Goal: Information Seeking & Learning: Learn about a topic

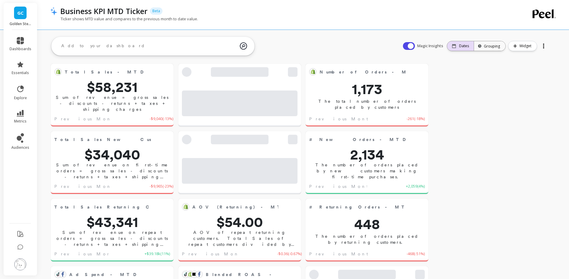
click at [467, 47] on p "Dates" at bounding box center [464, 46] width 10 height 5
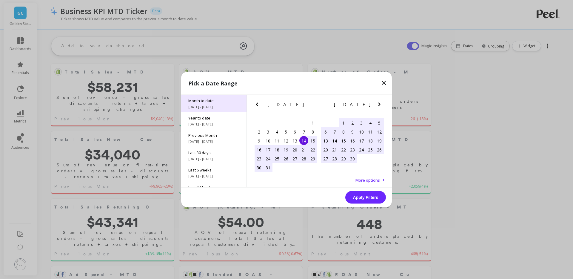
click at [220, 105] on span "9/1/2025 - 9/14/2025" at bounding box center [213, 107] width 51 height 5
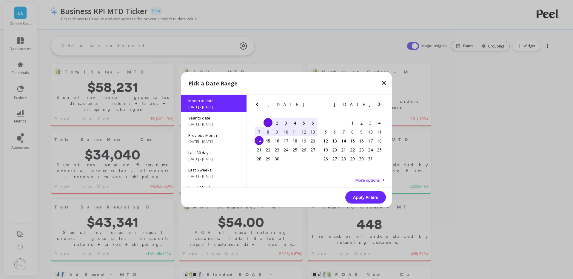
click at [366, 196] on button "Apply Filters" at bounding box center [365, 197] width 41 height 13
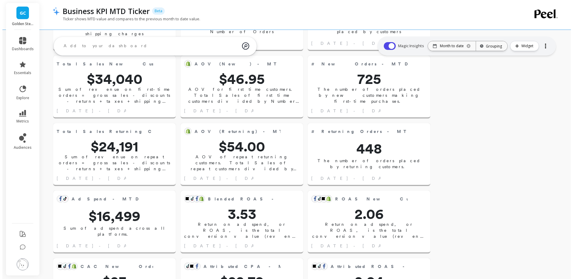
scroll to position [72, 0]
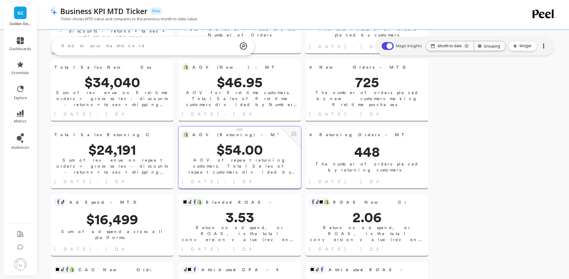
click at [273, 145] on span "$54.00" at bounding box center [239, 149] width 123 height 14
click at [294, 136] on button at bounding box center [293, 134] width 7 height 8
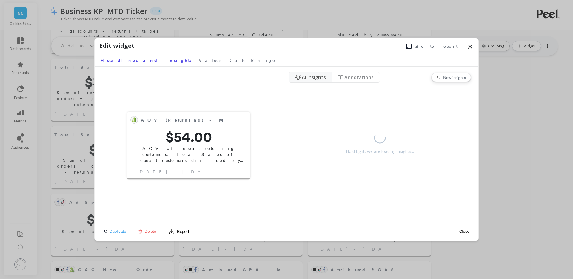
click at [444, 48] on span "Go to report" at bounding box center [436, 46] width 43 height 6
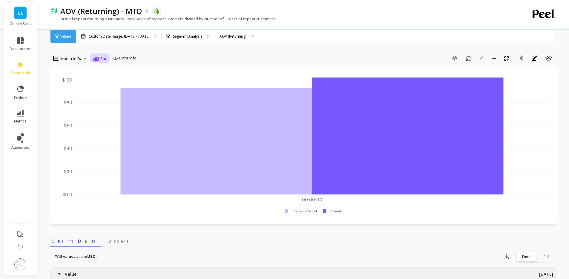
click at [93, 59] on div "Bar" at bounding box center [99, 58] width 17 height 10
click at [110, 71] on div "Line" at bounding box center [112, 72] width 34 height 6
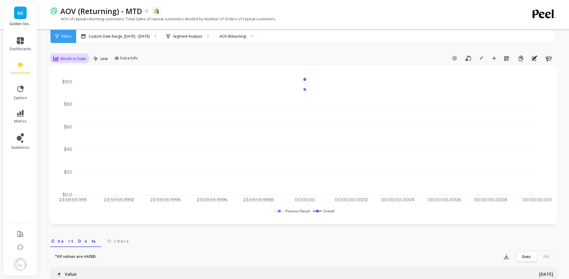
click at [79, 56] on span "Month to Date" at bounding box center [73, 59] width 26 height 6
click at [79, 123] on div "6-week rolling" at bounding box center [72, 122] width 34 height 6
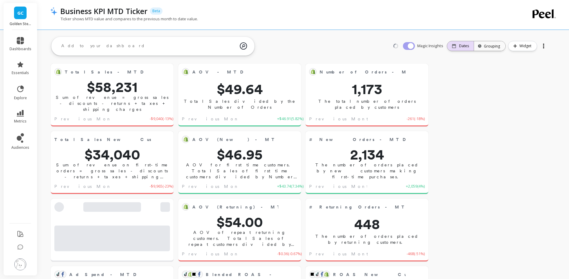
click at [464, 48] on div "Dates" at bounding box center [460, 46] width 27 height 10
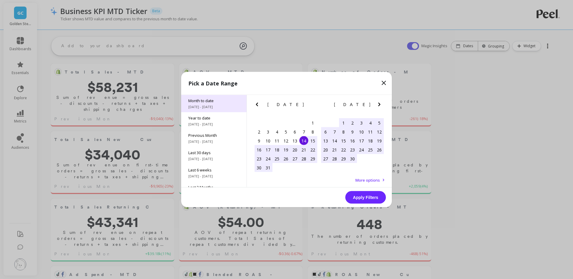
click at [218, 102] on span "Month to date" at bounding box center [213, 100] width 51 height 5
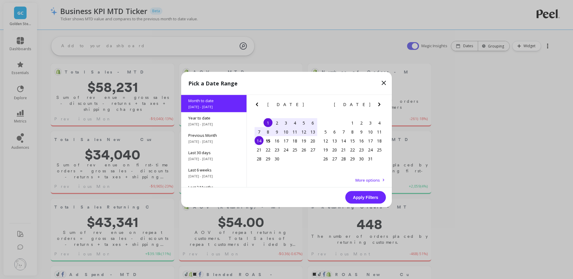
click at [376, 194] on button "Apply Filters" at bounding box center [365, 197] width 41 height 13
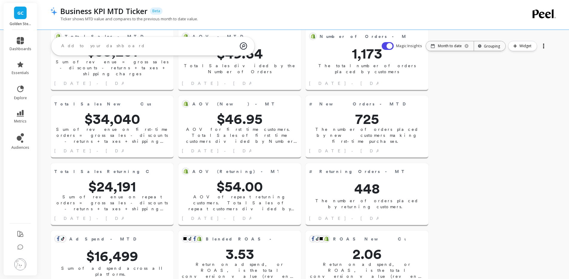
scroll to position [33, 0]
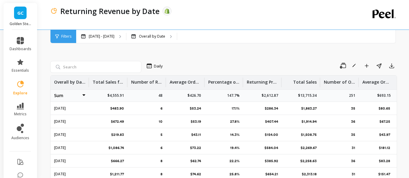
select select "sum"
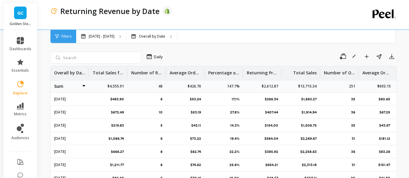
scroll to position [2, 0]
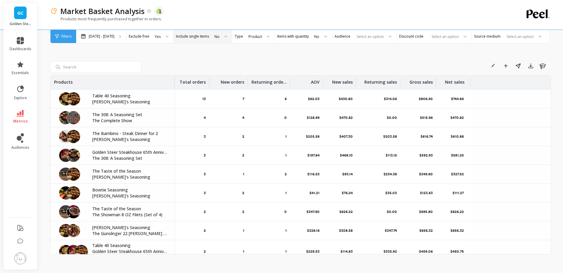
click at [223, 37] on div at bounding box center [223, 36] width 7 height 13
click at [223, 54] on div "Yes" at bounding box center [220, 53] width 15 height 6
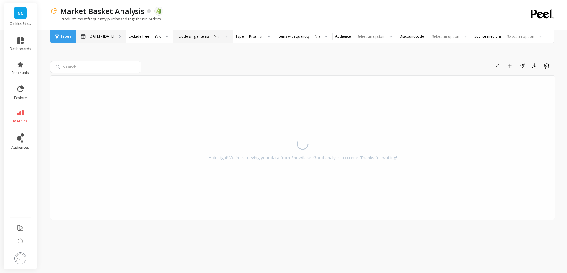
click at [116, 36] on div "Mar 14 - Sep 14" at bounding box center [101, 36] width 50 height 13
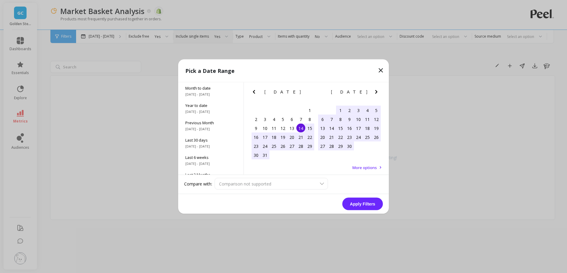
click at [374, 91] on icon "Next Month" at bounding box center [376, 91] width 7 height 7
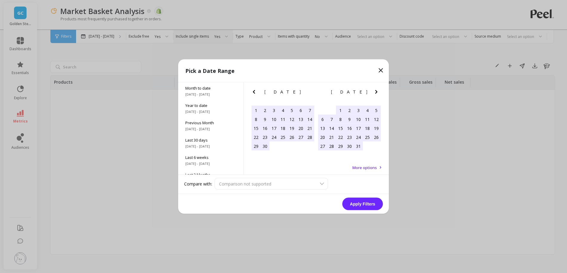
click at [374, 91] on icon "Next Month" at bounding box center [376, 91] width 7 height 7
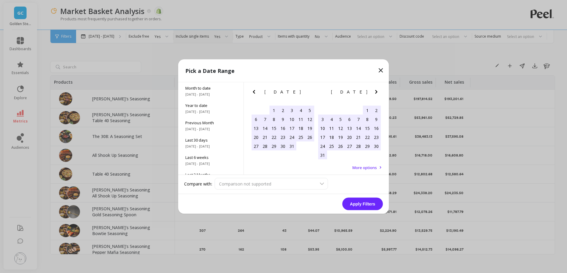
click at [366, 110] on div "1" at bounding box center [367, 110] width 9 height 9
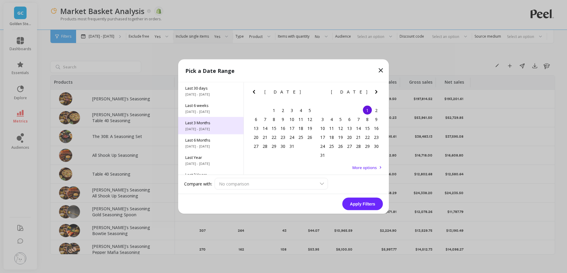
click at [215, 120] on span "Last 3 Months" at bounding box center [210, 122] width 51 height 5
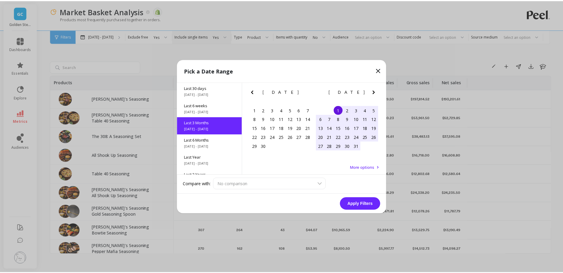
scroll to position [49, 0]
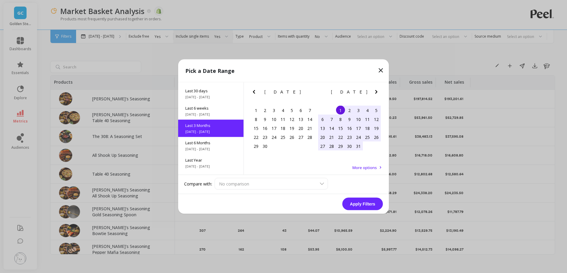
click at [365, 202] on button "Apply Filters" at bounding box center [362, 204] width 41 height 13
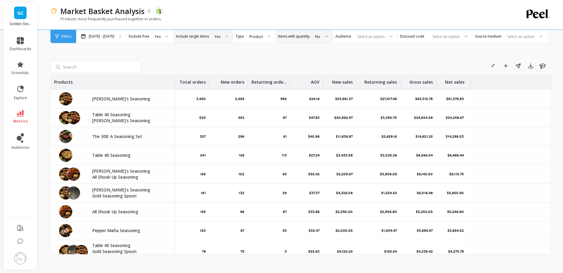
click at [321, 36] on div at bounding box center [324, 36] width 7 height 13
click at [341, 59] on div "Rename Add to Dashboard Share Export Learn Products Total orders New orders Ret…" at bounding box center [300, 150] width 501 height 239
click at [257, 38] on div "Product" at bounding box center [256, 36] width 15 height 7
click at [226, 59] on div "Rename Add to Dashboard Share Export Learn Products Total orders New orders Ret…" at bounding box center [300, 150] width 501 height 239
click at [225, 36] on icon at bounding box center [226, 37] width 3 height 2
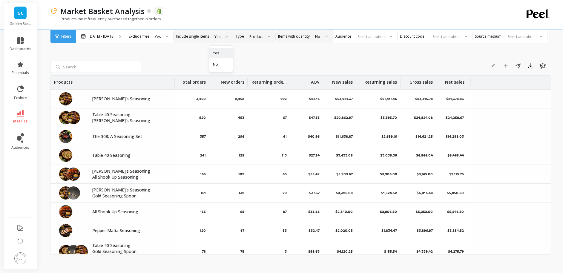
click at [184, 55] on div "Rename Add to Dashboard Share Export Learn Products Total orders New orders Ret…" at bounding box center [300, 150] width 501 height 239
click at [317, 84] on p "AOV" at bounding box center [315, 81] width 9 height 10
click at [298, 124] on span "Sort Descending" at bounding box center [293, 125] width 54 height 10
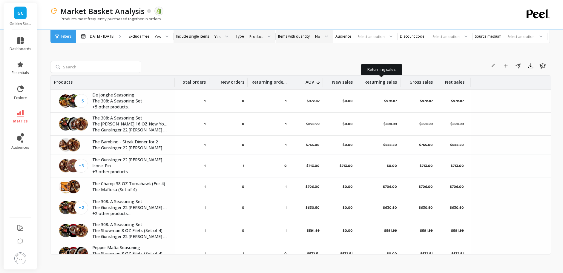
click at [376, 82] on p "Returning sales" at bounding box center [380, 81] width 33 height 10
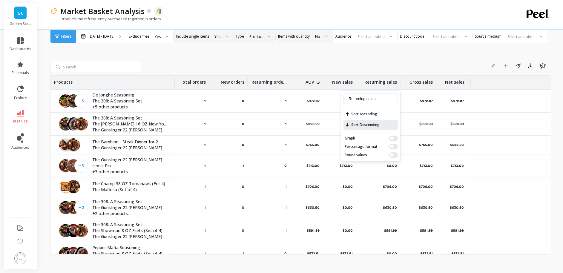
click at [370, 122] on span "Sort Descending" at bounding box center [370, 125] width 54 height 10
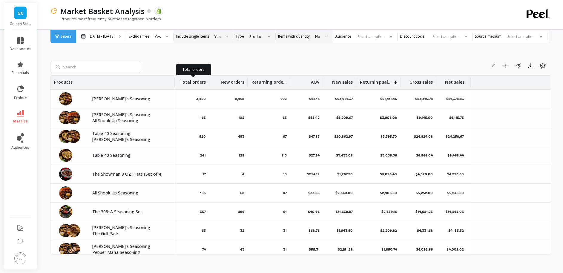
click at [198, 79] on p "Total orders" at bounding box center [192, 81] width 26 height 10
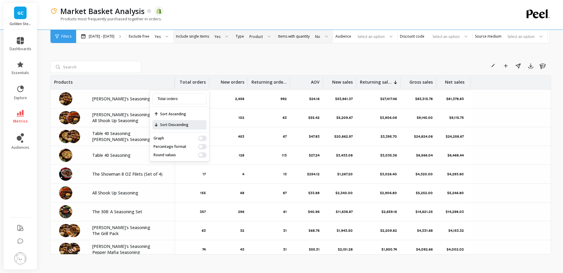
click at [197, 120] on span "Sort Descending" at bounding box center [179, 125] width 54 height 10
